Goal: Use online tool/utility: Utilize a website feature to perform a specific function

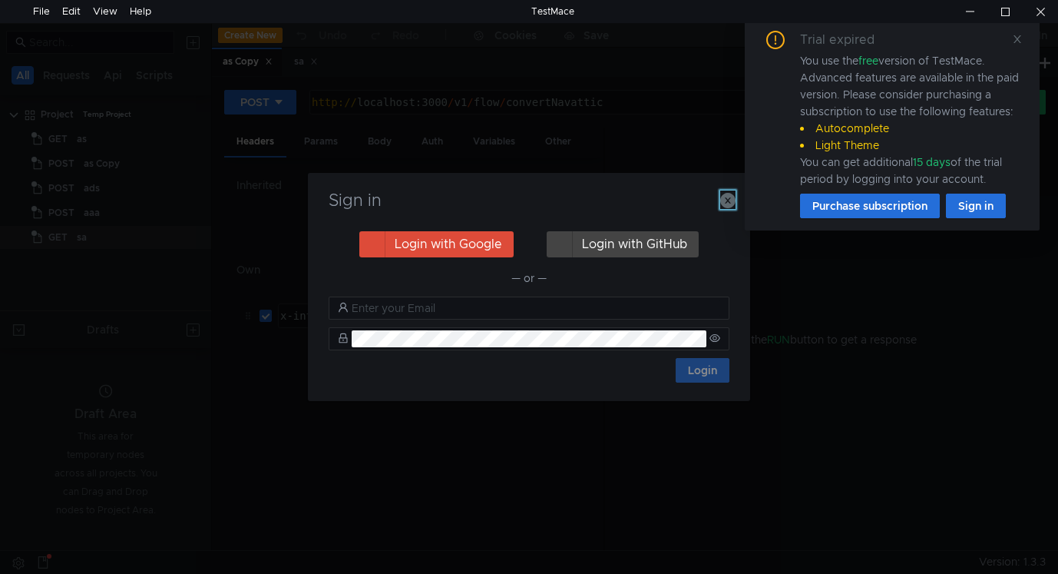
click at [730, 198] on icon "button" at bounding box center [727, 200] width 15 height 15
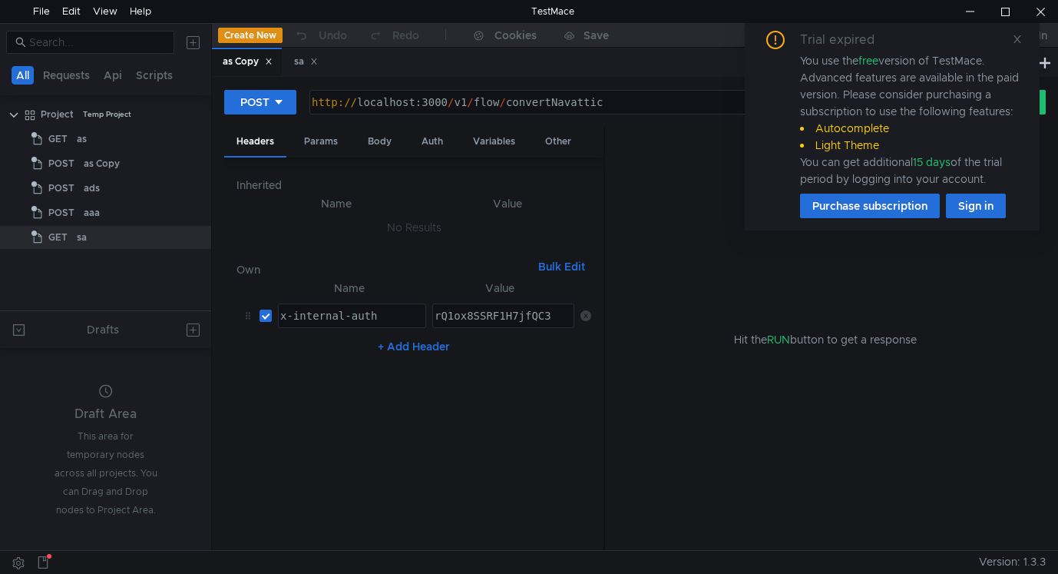
click at [1007, 38] on div "Trial expired You use the free version of TestMace. Advanced features are avail…" at bounding box center [892, 124] width 258 height 187
click at [384, 96] on div "http:// localhost:3000 / v1 / flow / convertNavattic" at bounding box center [623, 114] width 628 height 37
paste textarea "s://[DOMAIN_NAME][URL][DOMAIN_NAME]"
type textarea "[URL][DOMAIN_NAME][DOMAIN_NAME]"
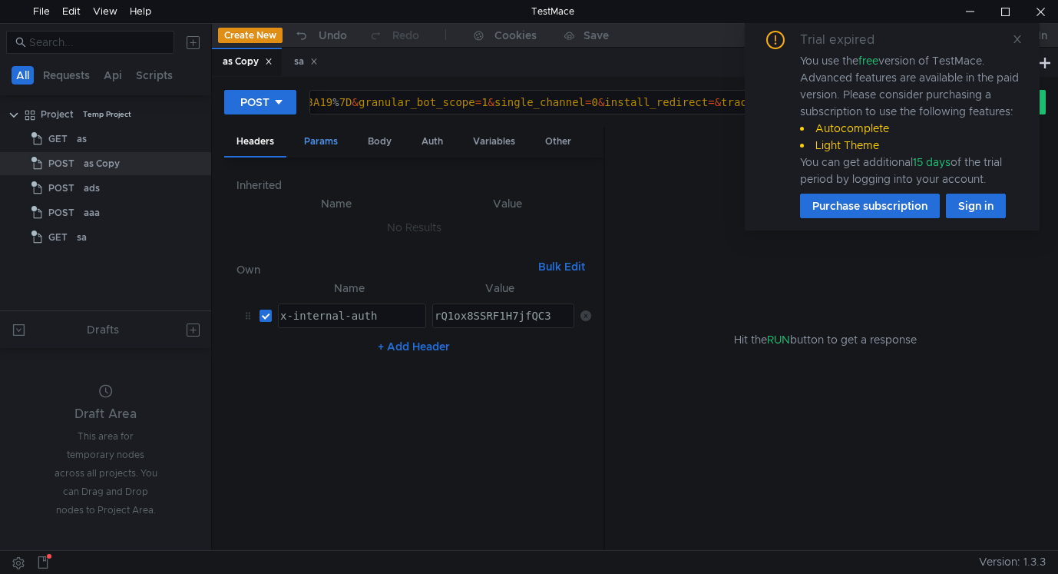
click at [318, 143] on div "Params" at bounding box center [321, 141] width 58 height 28
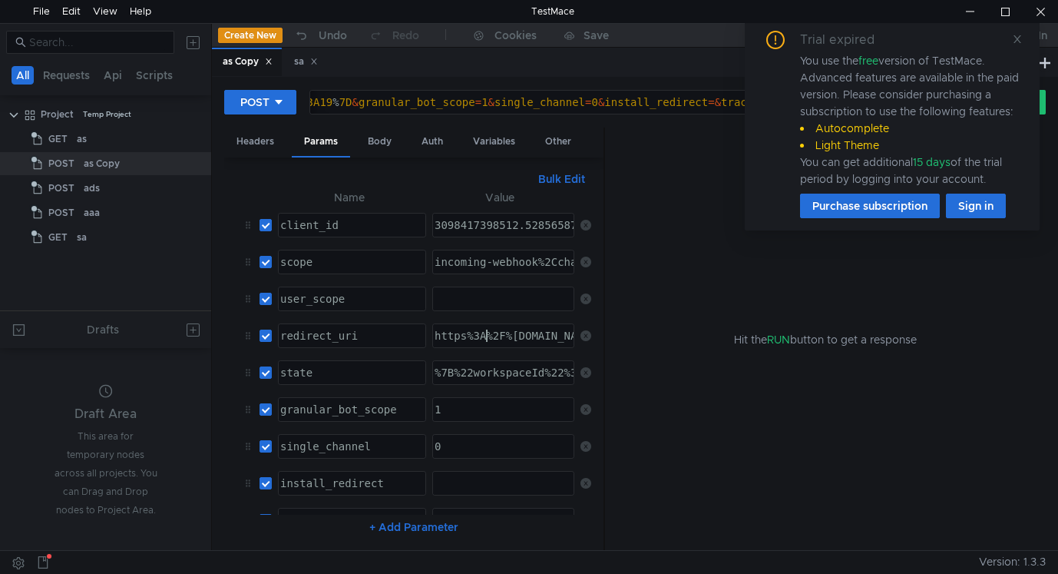
type textarea "https%3A%2F%[DOMAIN_NAME]%2Fv1%2Fintegrations%2Fauth%2Fslack"
click at [481, 339] on div "https%3A%2F%[DOMAIN_NAME]%2Fv1%2Fintegrations%2Fauth%2Fslack" at bounding box center [648, 347] width 432 height 37
click at [1017, 41] on icon at bounding box center [1017, 39] width 11 height 11
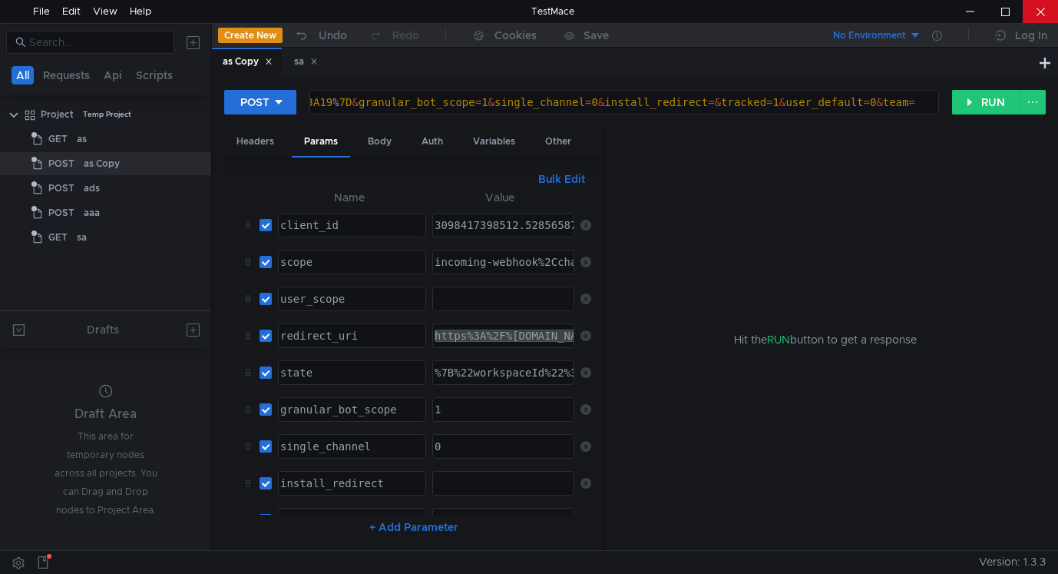
click at [1037, 18] on div at bounding box center [1040, 11] width 35 height 23
